Goal: Transaction & Acquisition: Obtain resource

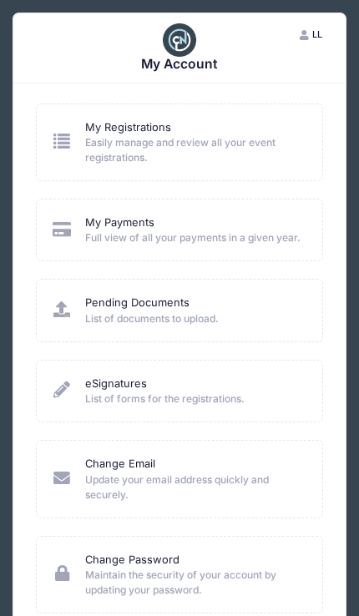
click at [264, 154] on span "Easily manage and review all your event registrations." at bounding box center [193, 150] width 217 height 30
click at [138, 155] on span "Easily manage and review all your event registrations." at bounding box center [193, 150] width 217 height 30
click at [59, 148] on icon at bounding box center [62, 141] width 21 height 17
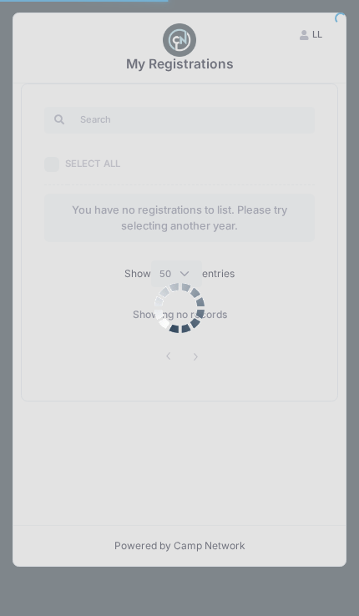
select select "50"
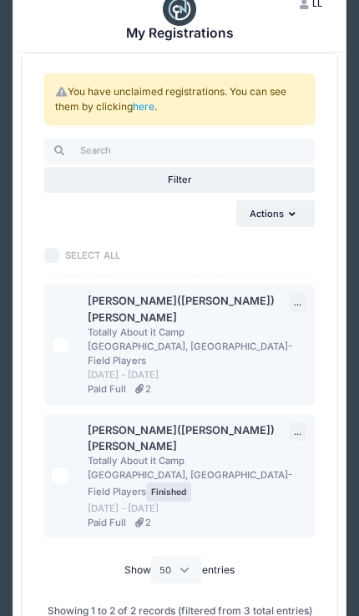
scroll to position [23, 0]
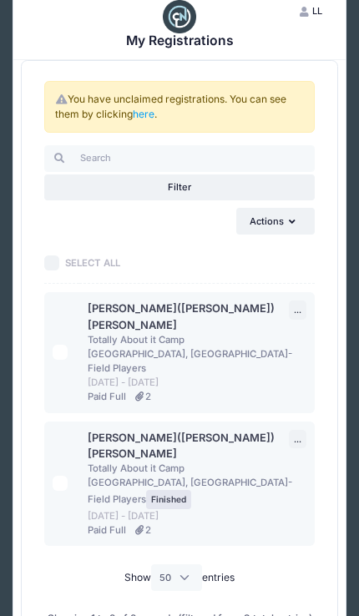
click at [63, 345] on input "checkbox" at bounding box center [60, 352] width 15 height 15
checkbox input "true"
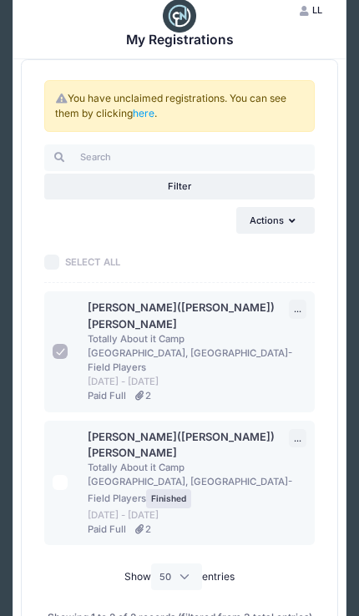
click at [294, 304] on span "..." at bounding box center [298, 309] width 8 height 10
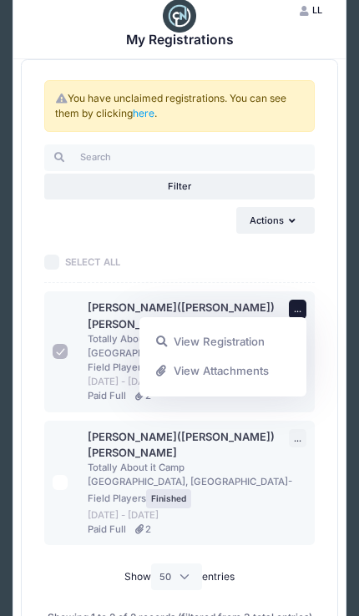
click at [220, 371] on link "View Attachments" at bounding box center [223, 370] width 152 height 29
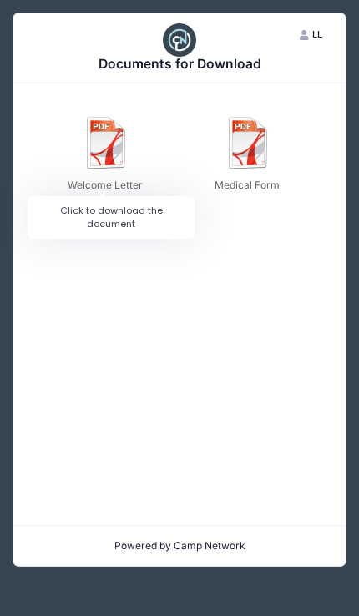
click at [111, 153] on img at bounding box center [106, 142] width 53 height 53
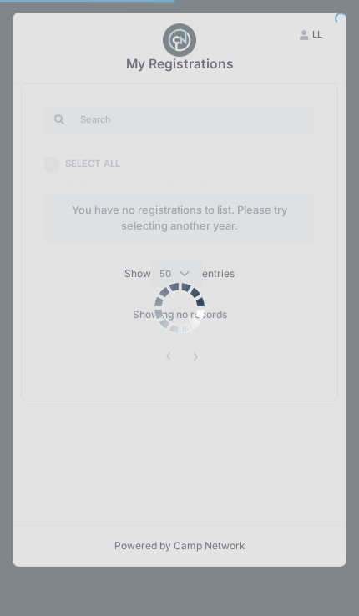
select select "50"
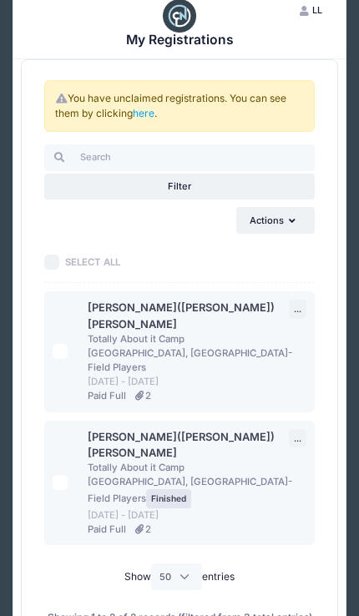
click at [148, 116] on link "here" at bounding box center [144, 113] width 22 height 13
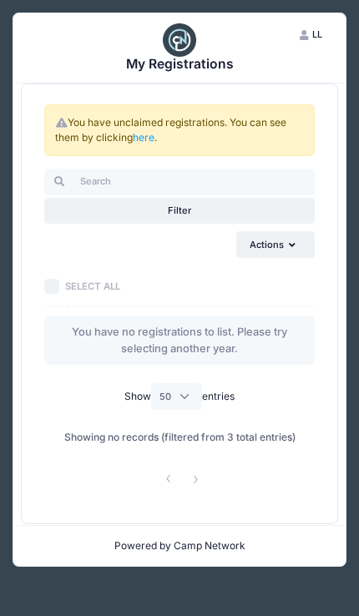
click at [151, 131] on link "here" at bounding box center [144, 137] width 22 height 13
click at [153, 131] on link "here" at bounding box center [144, 137] width 22 height 13
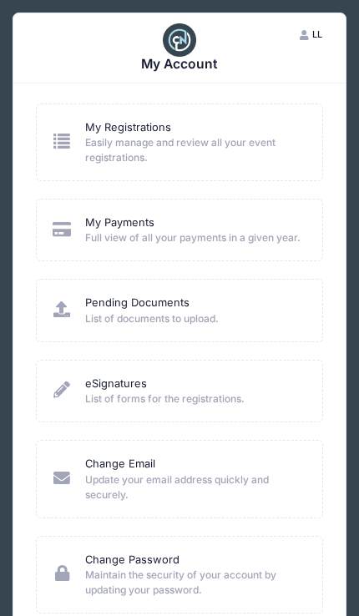
click at [119, 133] on link "My Registrations" at bounding box center [128, 127] width 86 height 16
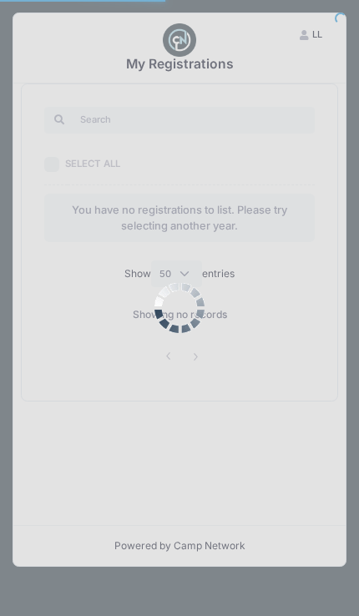
select select "50"
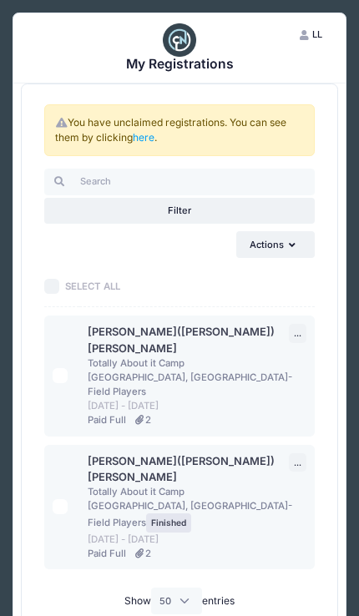
click at [151, 371] on span "[GEOGRAPHIC_DATA], [GEOGRAPHIC_DATA]- Field Players" at bounding box center [190, 384] width 204 height 26
click at [66, 368] on input "checkbox" at bounding box center [60, 375] width 15 height 15
checkbox input "true"
click at [295, 324] on button "... Actions" at bounding box center [298, 333] width 18 height 18
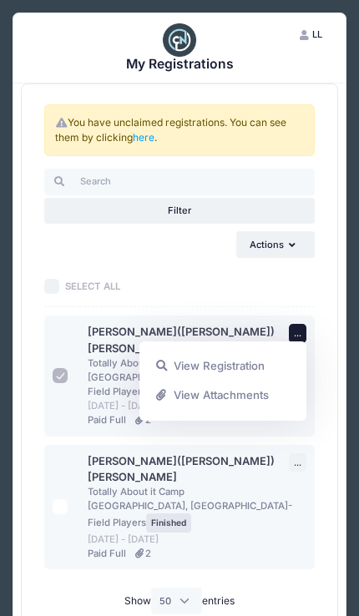
click at [233, 370] on link "View Registration" at bounding box center [223, 365] width 152 height 29
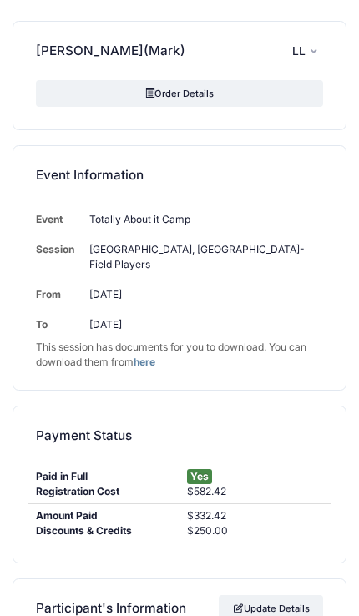
click at [229, 88] on link "Order Details" at bounding box center [179, 93] width 287 height 27
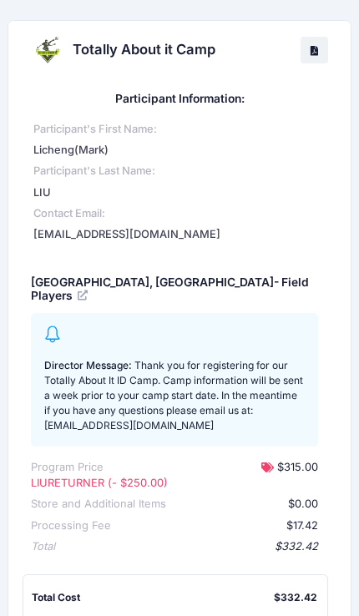
click at [171, 284] on h5 "[GEOGRAPHIC_DATA], [GEOGRAPHIC_DATA]- Field Players" at bounding box center [174, 289] width 287 height 28
click at [90, 295] on icon at bounding box center [84, 295] width 13 height 0
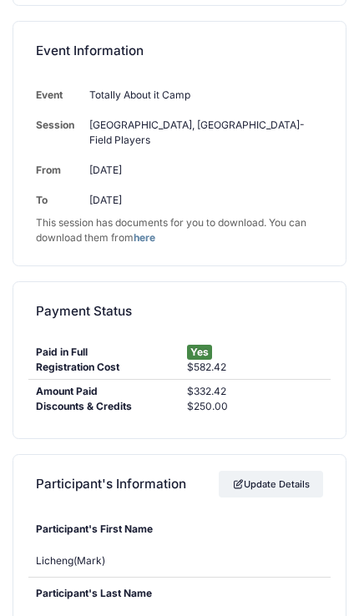
scroll to position [25, 0]
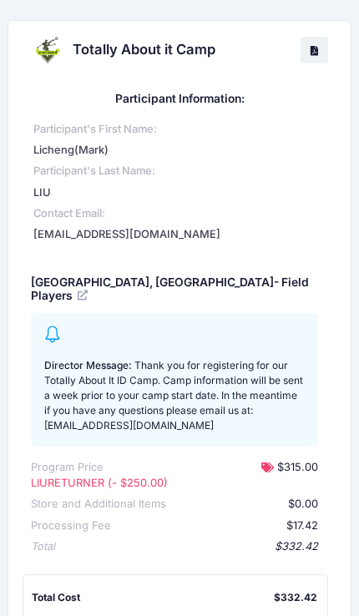
click at [325, 53] on link "Download" at bounding box center [314, 50] width 28 height 27
